Goal: Check status: Check status

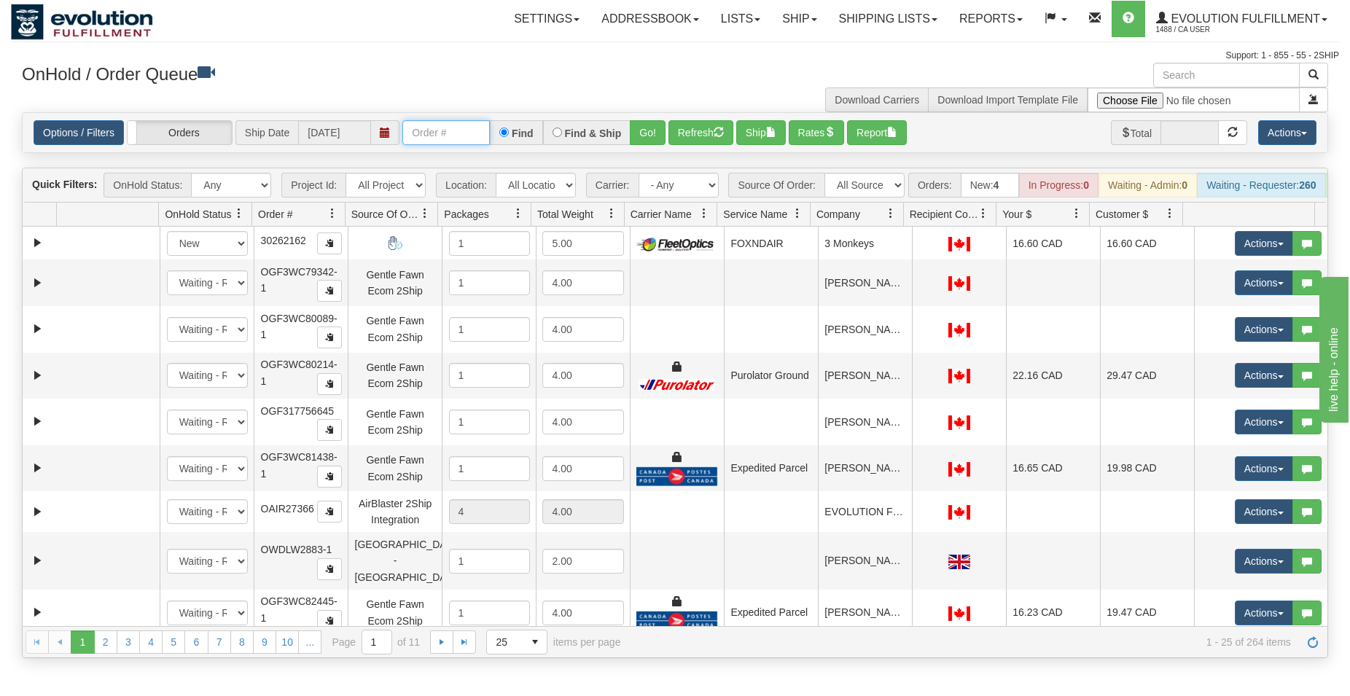
click at [445, 135] on input "text" at bounding box center [445, 132] width 87 height 25
click at [860, 15] on link "Shipping lists" at bounding box center [888, 19] width 120 height 36
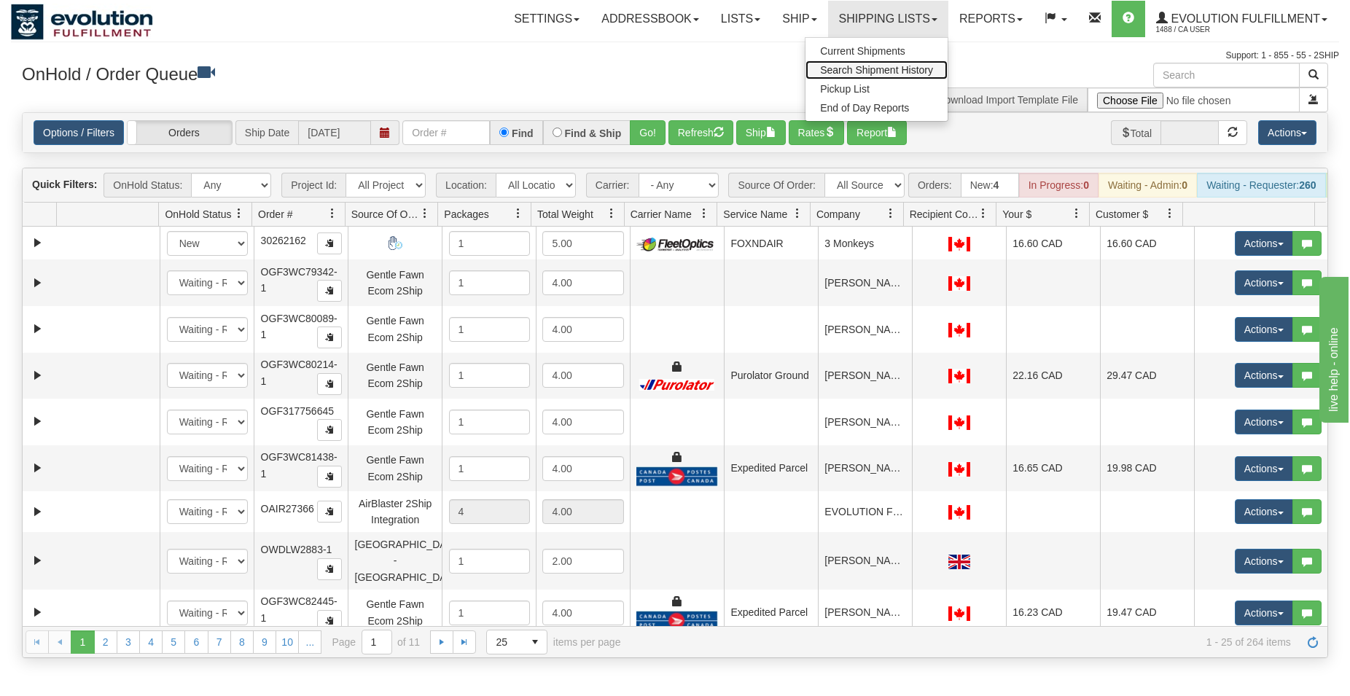
click at [843, 62] on link "Search Shipment History" at bounding box center [876, 69] width 142 height 19
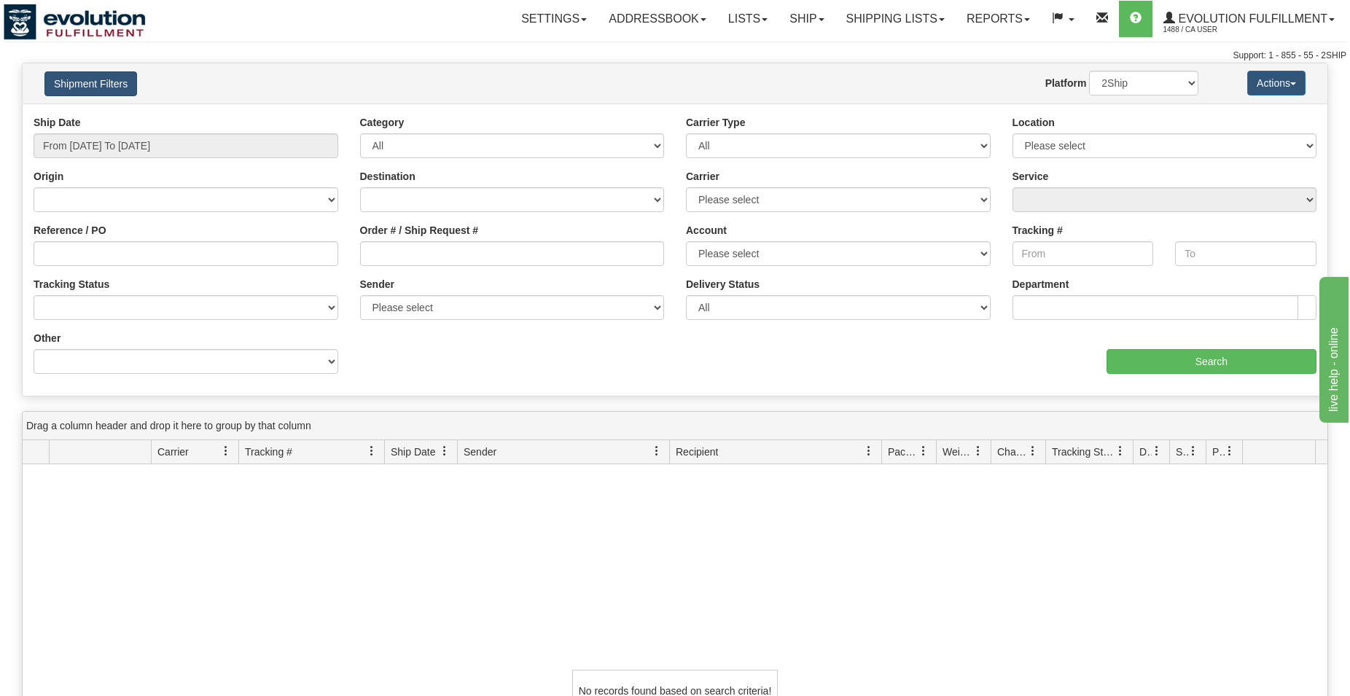
click at [98, 74] on button "Shipment Filters" at bounding box center [90, 83] width 93 height 25
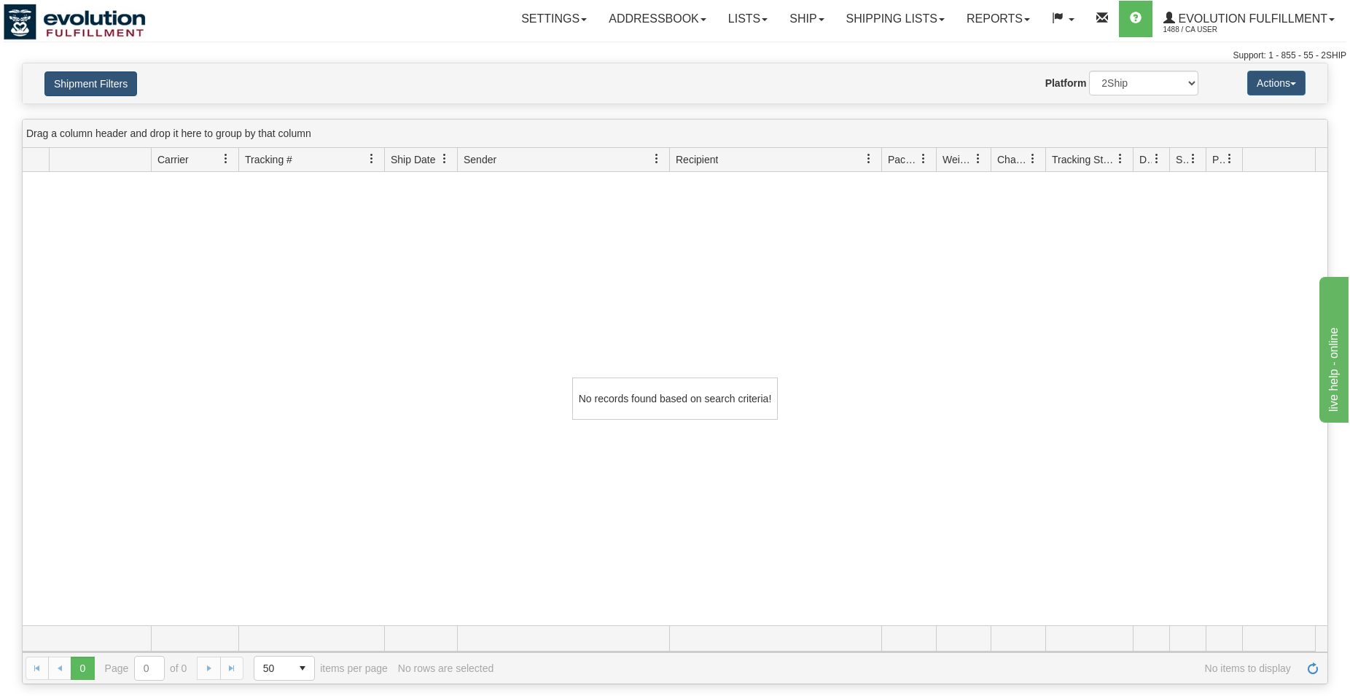
click at [98, 74] on button "Shipment Filters" at bounding box center [90, 83] width 93 height 25
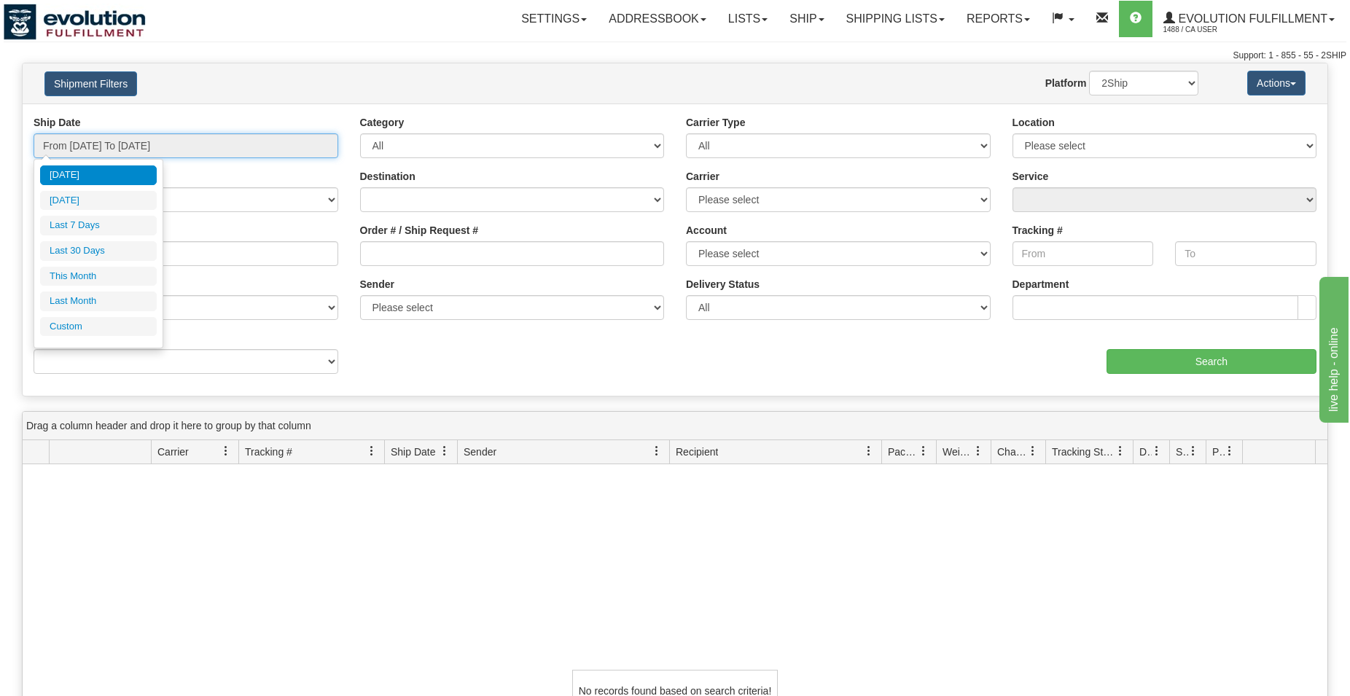
click at [128, 135] on input "From [DATE] To [DATE]" at bounding box center [186, 145] width 305 height 25
click at [115, 223] on li "Last 7 Days" at bounding box center [98, 226] width 117 height 20
type input "From [DATE] To [DATE]"
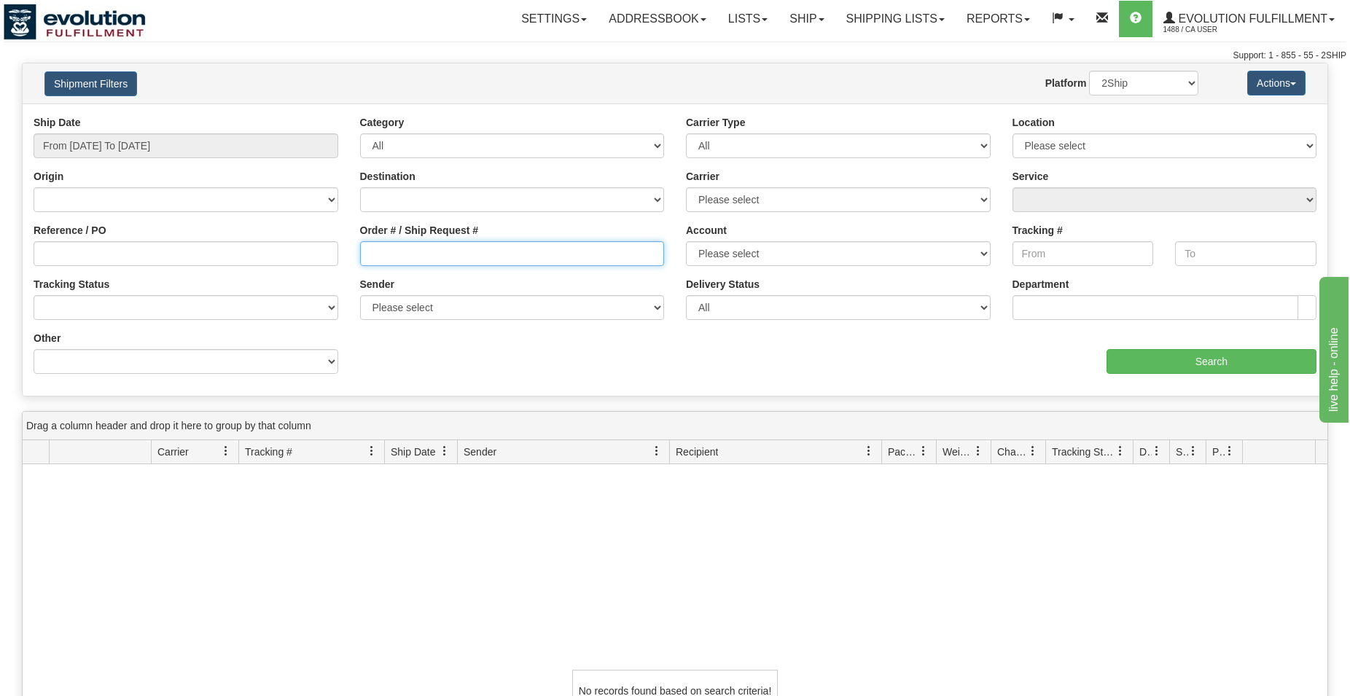
click at [400, 254] on input "Order # / Ship Request #" at bounding box center [512, 253] width 305 height 25
type input "87943"
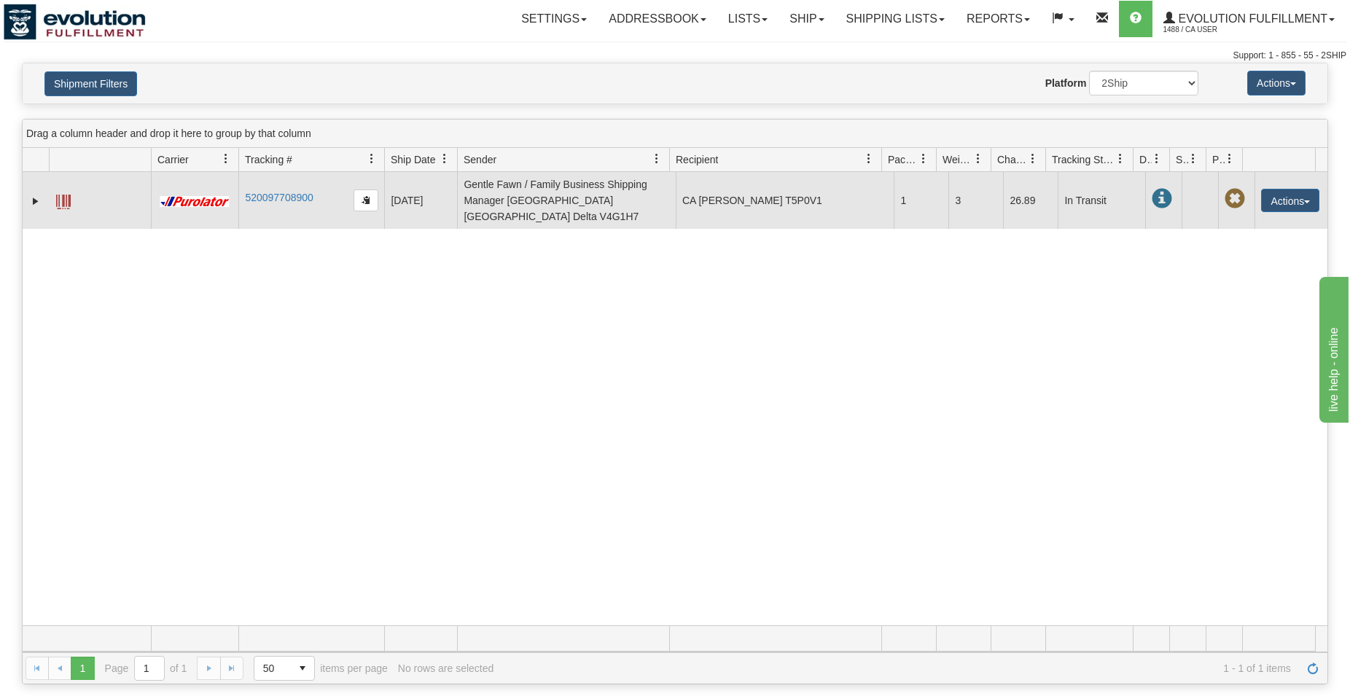
click at [61, 195] on span at bounding box center [63, 202] width 15 height 15
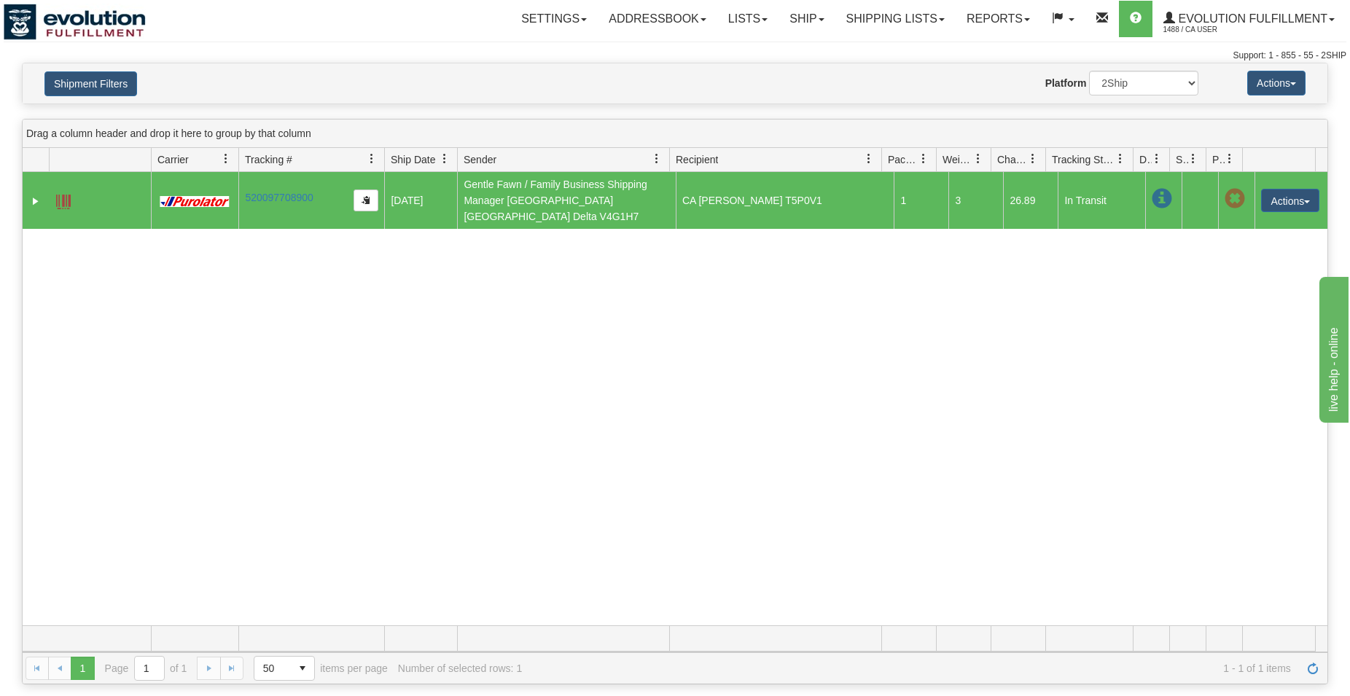
click at [63, 195] on span at bounding box center [63, 202] width 15 height 15
